Goal: Task Accomplishment & Management: Use online tool/utility

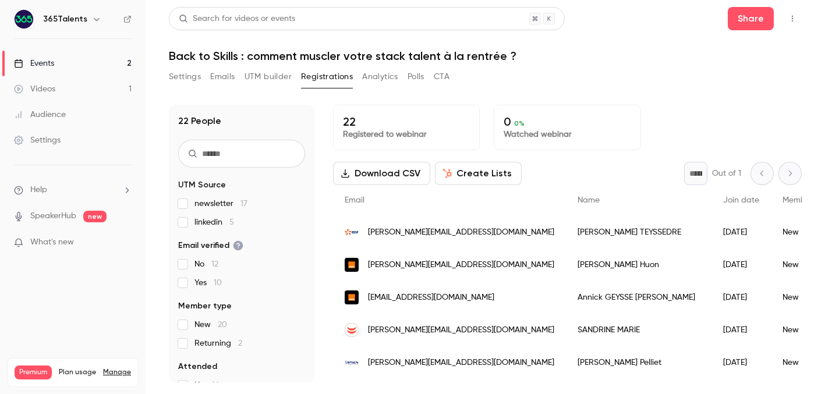
click at [115, 61] on link "Events 2" at bounding box center [72, 64] width 145 height 26
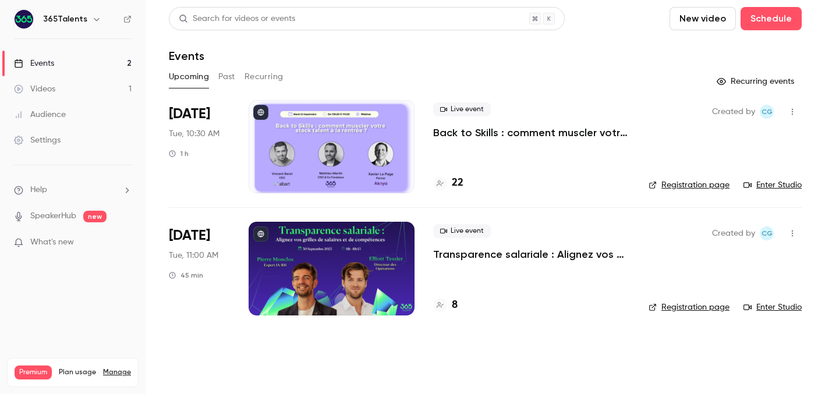
click at [470, 155] on div "Live event Back to Skills : comment muscler votre stack talent à la rentrée ? 22" at bounding box center [531, 146] width 197 height 93
click at [390, 141] on div at bounding box center [331, 146] width 166 height 93
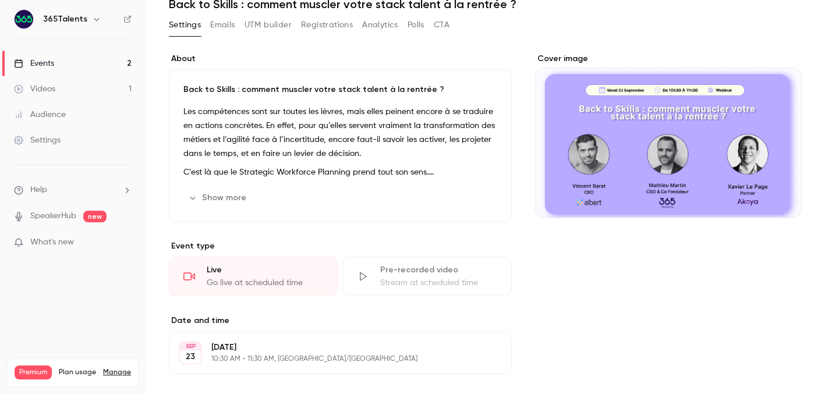
scroll to position [61, 0]
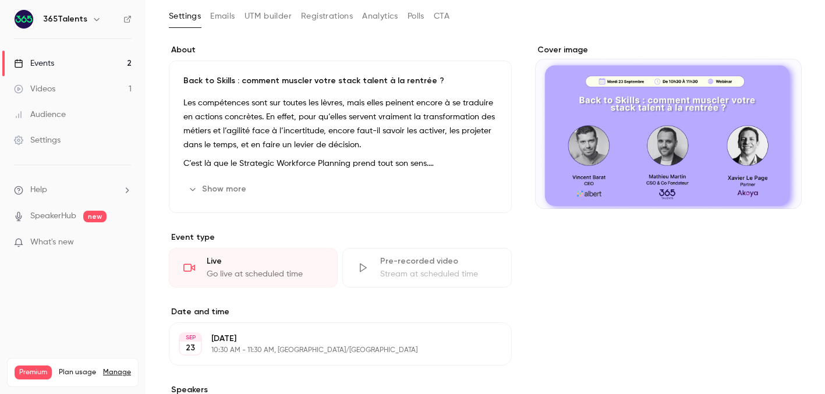
click at [272, 15] on button "UTM builder" at bounding box center [267, 16] width 47 height 19
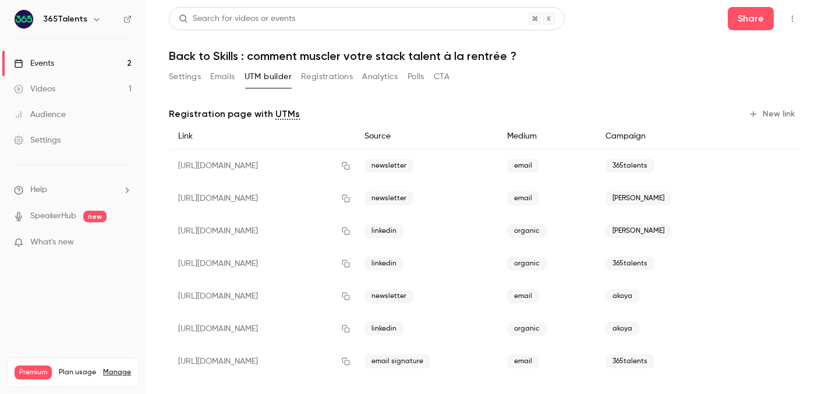
scroll to position [9, 0]
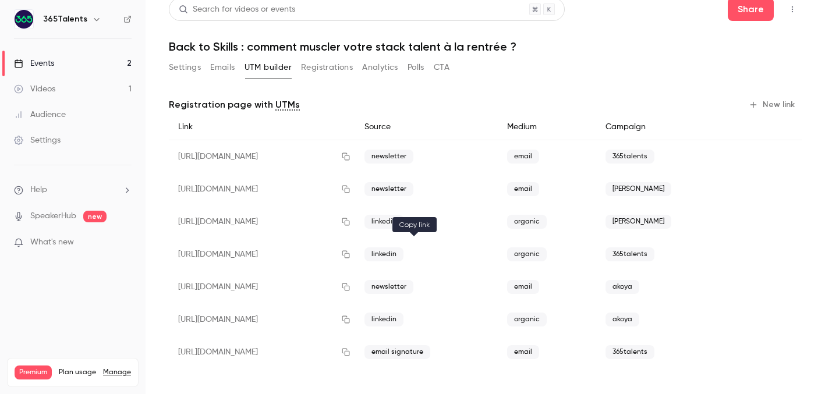
click at [350, 255] on icon "button" at bounding box center [345, 254] width 9 height 8
